Goal: Information Seeking & Learning: Learn about a topic

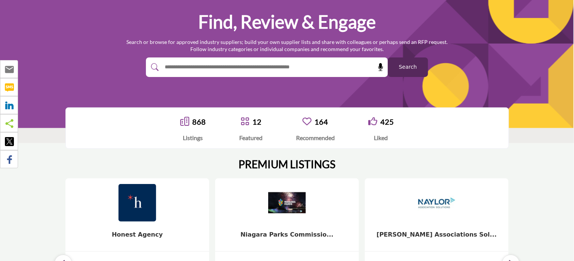
scroll to position [67, 0]
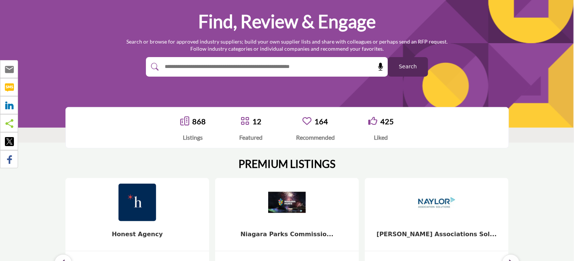
click at [64, 259] on icon "button" at bounding box center [63, 263] width 6 height 9
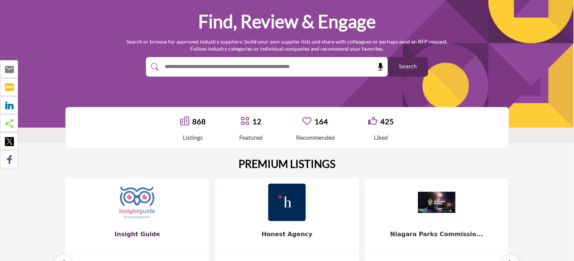
click at [135, 237] on b "Insight Guide" at bounding box center [138, 234] width 46 height 7
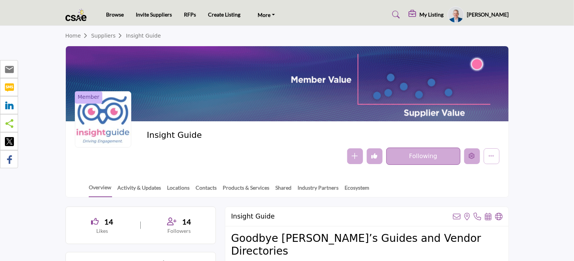
click at [478, 157] on button "Edit company" at bounding box center [472, 157] width 16 height 16
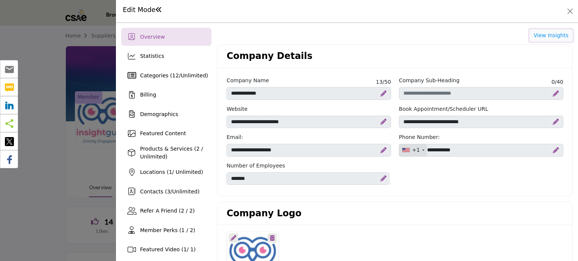
click at [549, 36] on button "View Insights" at bounding box center [550, 35] width 43 height 13
